Goal: Obtain resource: Obtain resource

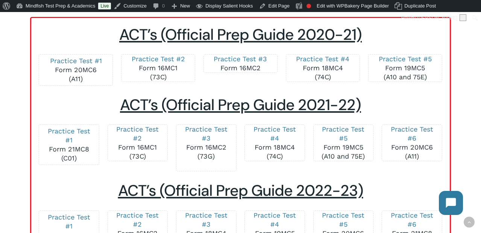
scroll to position [909, 0]
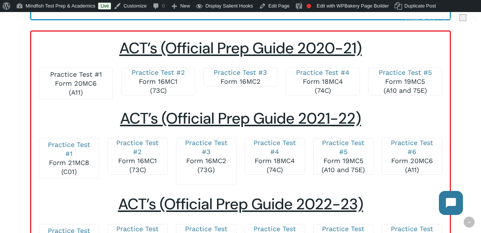
click at [88, 73] on link "Practice Test #1" at bounding box center [76, 74] width 52 height 8
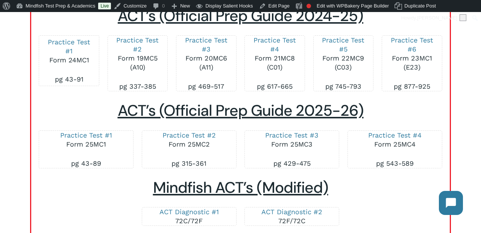
scroll to position [1294, 0]
click at [74, 135] on link "Practice Test #1" at bounding box center [86, 136] width 52 height 8
click at [186, 135] on link "Practice Test #2" at bounding box center [188, 136] width 53 height 8
